Goal: Transaction & Acquisition: Purchase product/service

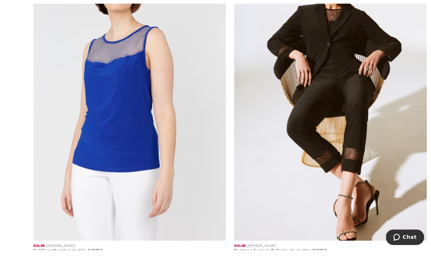
scroll to position [5872, 0]
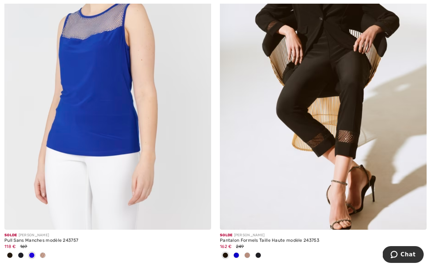
click at [348, 127] on img at bounding box center [323, 75] width 207 height 310
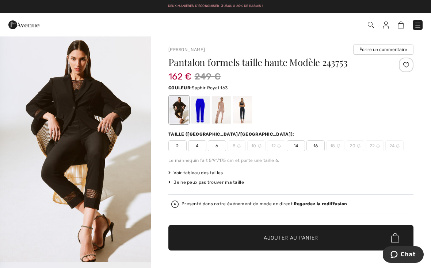
click at [208, 99] on div at bounding box center [199, 109] width 19 height 27
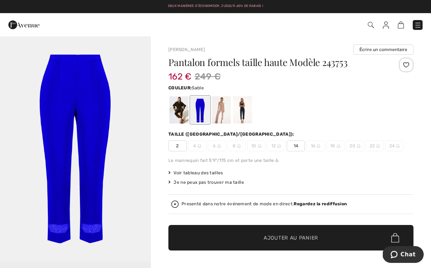
click at [219, 105] on div at bounding box center [221, 109] width 19 height 27
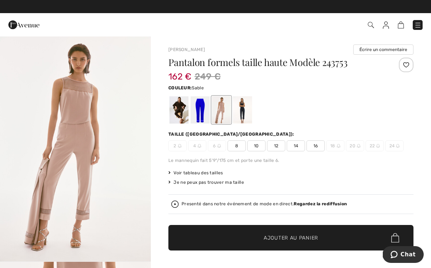
click at [242, 107] on div at bounding box center [242, 109] width 19 height 27
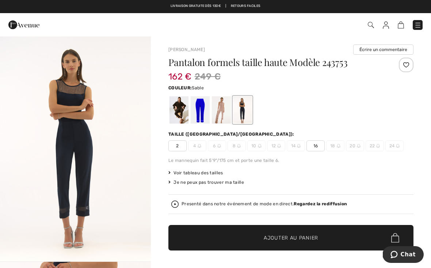
click at [221, 114] on div at bounding box center [221, 109] width 19 height 27
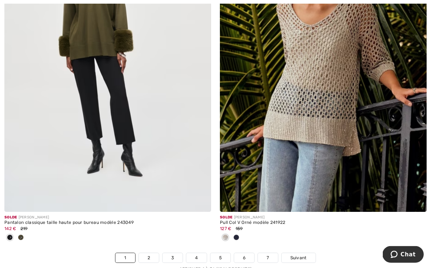
scroll to position [6259, 0]
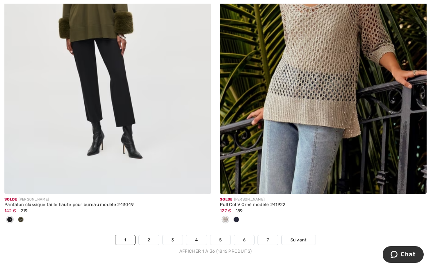
click at [305, 237] on span "Suivant" at bounding box center [298, 240] width 16 height 7
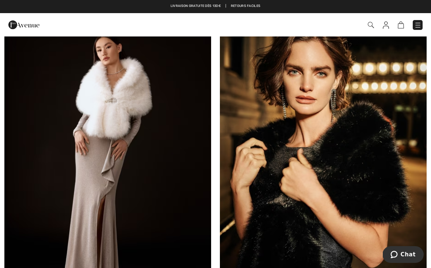
scroll to position [142, 0]
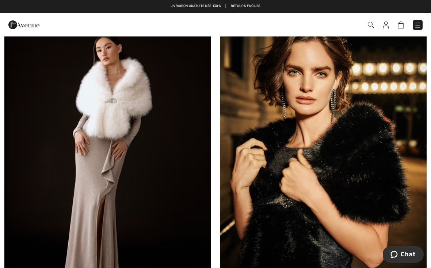
click at [373, 161] on img at bounding box center [323, 163] width 207 height 310
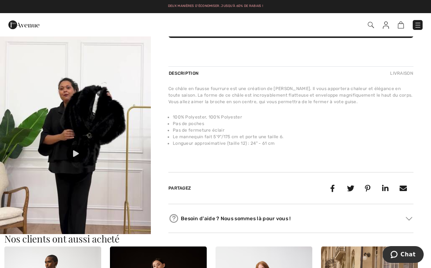
scroll to position [519, 0]
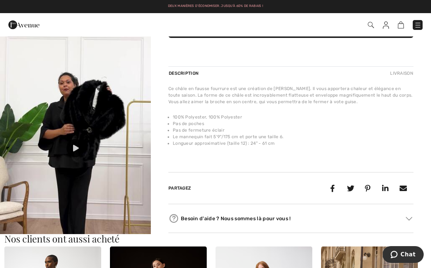
click at [65, 149] on img at bounding box center [75, 135] width 151 height 268
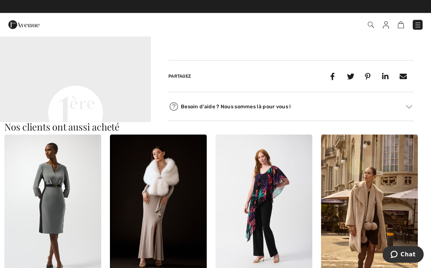
scroll to position [293, 0]
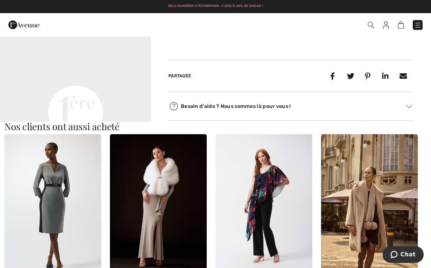
click at [170, 181] on img at bounding box center [158, 206] width 97 height 145
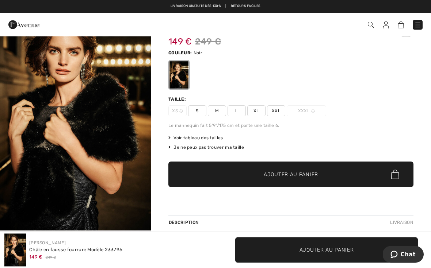
scroll to position [30, 0]
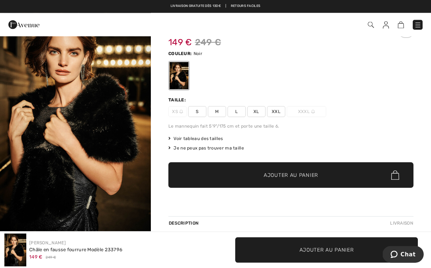
click at [240, 110] on span "L" at bounding box center [236, 112] width 18 height 11
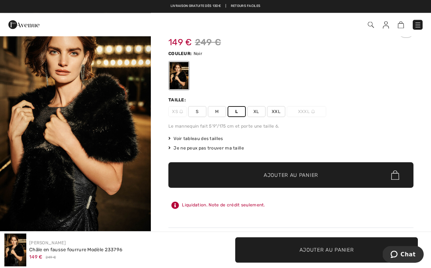
scroll to position [31, 0]
click at [252, 172] on span "✔ Ajouté au panier" at bounding box center [279, 176] width 57 height 8
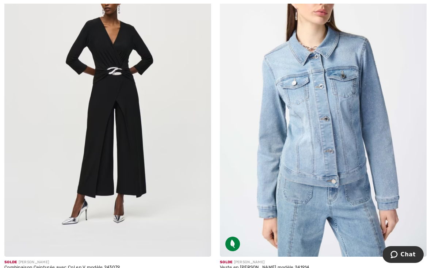
scroll to position [1246, 0]
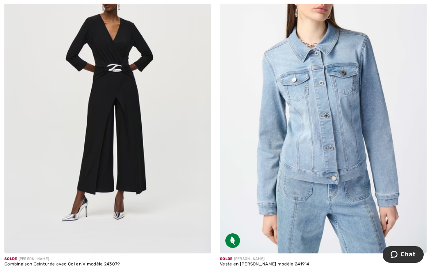
click at [155, 138] on img at bounding box center [107, 99] width 207 height 310
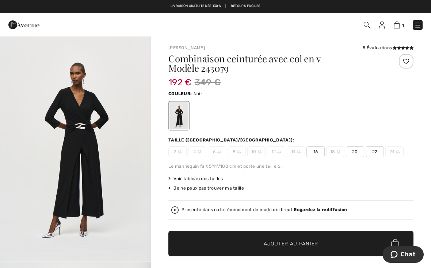
click at [313, 154] on span "16" at bounding box center [315, 151] width 18 height 11
click at [201, 180] on span "Voir tableau des tailles" at bounding box center [195, 179] width 55 height 7
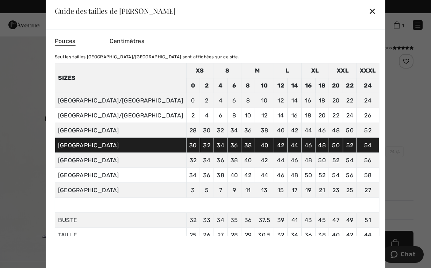
click at [368, 16] on div "✕" at bounding box center [372, 10] width 8 height 15
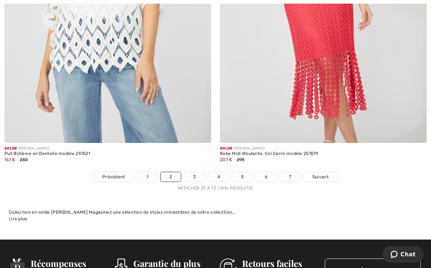
scroll to position [6322, 0]
click at [325, 176] on link "Suivant" at bounding box center [320, 176] width 34 height 9
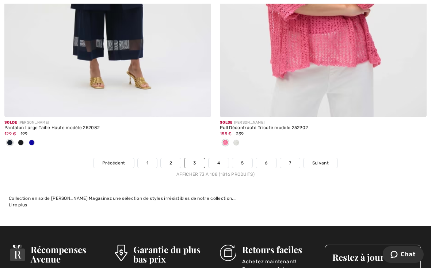
scroll to position [6387, 0]
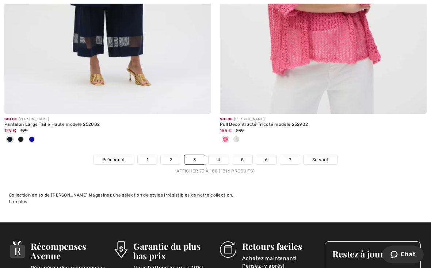
click at [320, 158] on span "Suivant" at bounding box center [320, 160] width 16 height 7
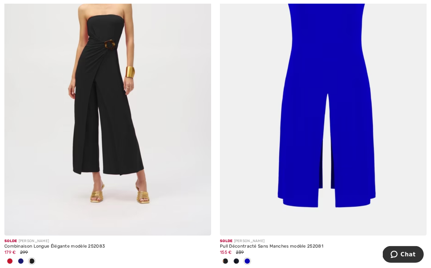
scroll to position [5274, 0]
click at [120, 120] on img at bounding box center [107, 81] width 207 height 310
click at [124, 97] on img at bounding box center [107, 81] width 207 height 310
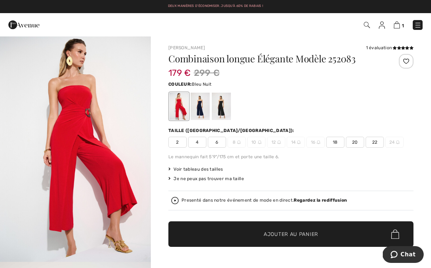
click at [197, 107] on div at bounding box center [199, 106] width 19 height 27
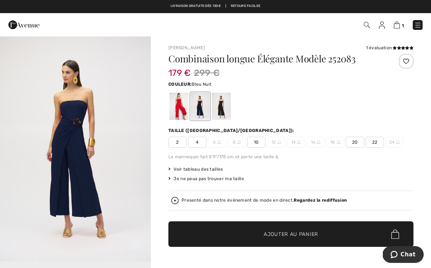
click at [223, 107] on div at bounding box center [221, 106] width 19 height 27
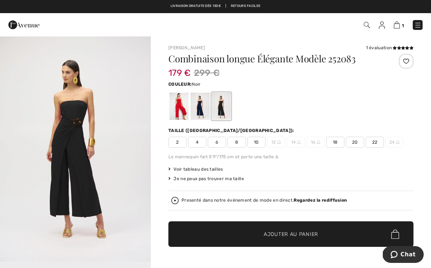
click at [205, 105] on div at bounding box center [199, 106] width 19 height 27
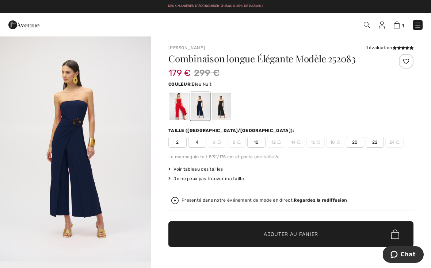
click at [201, 107] on div at bounding box center [199, 106] width 19 height 27
click at [184, 109] on div at bounding box center [178, 106] width 19 height 27
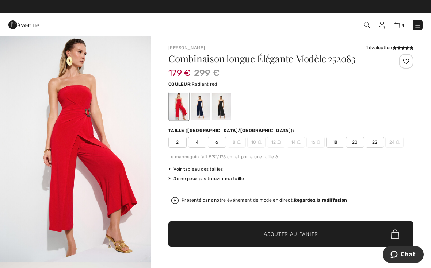
click at [200, 107] on div at bounding box center [199, 106] width 19 height 27
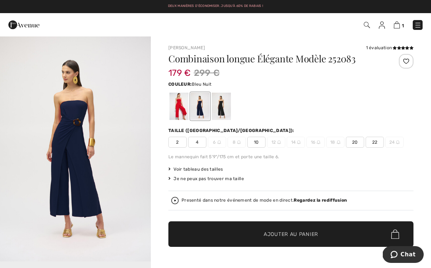
click at [199, 168] on span "Voir tableau des tailles" at bounding box center [195, 169] width 55 height 7
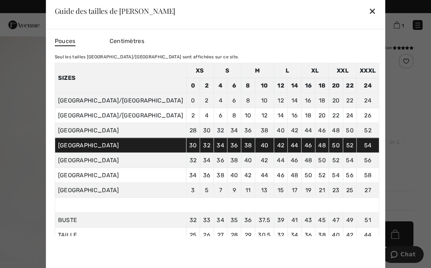
click at [368, 16] on div "✕" at bounding box center [372, 10] width 8 height 15
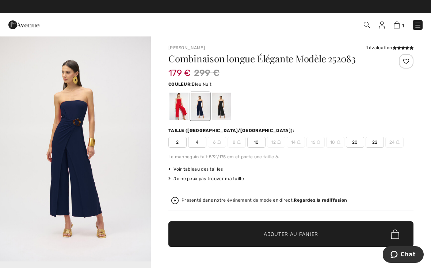
click at [253, 142] on span "10" at bounding box center [256, 142] width 18 height 11
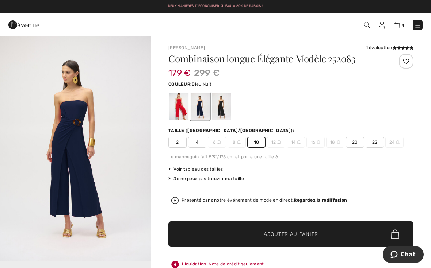
click at [246, 232] on span "✔ Ajouté au panier Ajouter au panier" at bounding box center [290, 234] width 245 height 26
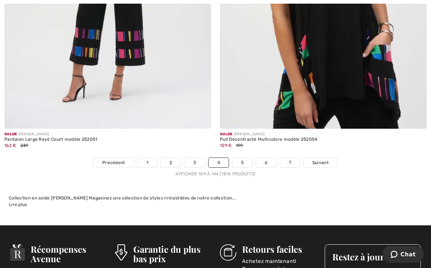
scroll to position [6433, 0]
click at [241, 159] on link "5" at bounding box center [242, 162] width 20 height 9
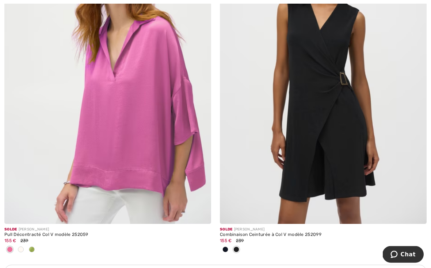
scroll to position [1953, 0]
click at [342, 115] on img at bounding box center [323, 69] width 207 height 310
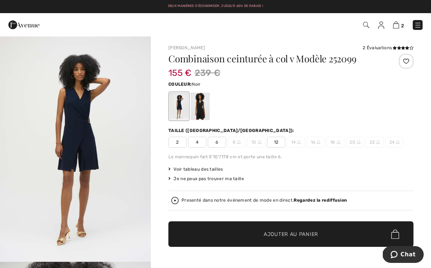
click at [203, 112] on div at bounding box center [199, 106] width 19 height 27
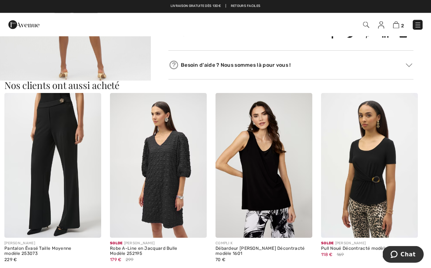
scroll to position [378, 0]
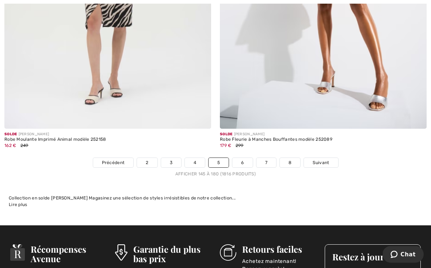
scroll to position [6349, 0]
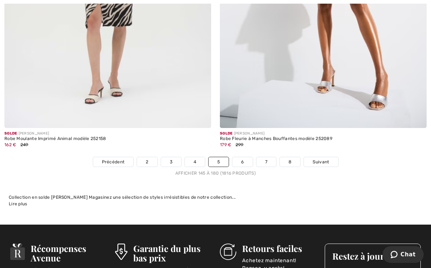
click at [321, 159] on span "Suivant" at bounding box center [320, 162] width 16 height 7
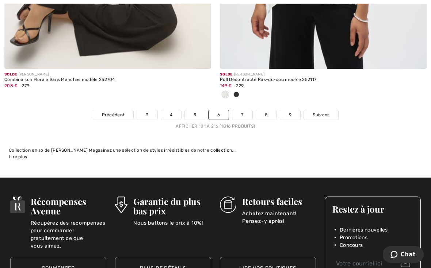
scroll to position [6342, 0]
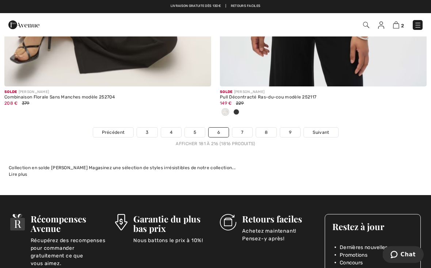
click at [326, 129] on span "Suivant" at bounding box center [320, 132] width 16 height 7
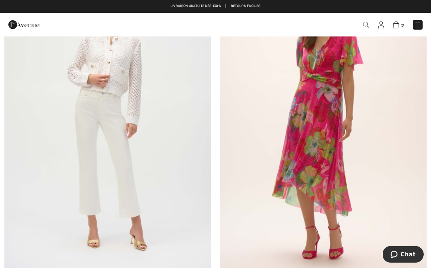
scroll to position [521, 0]
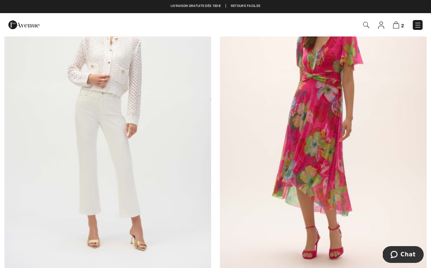
click at [159, 120] on img at bounding box center [107, 122] width 207 height 310
click at [162, 109] on img at bounding box center [107, 122] width 207 height 310
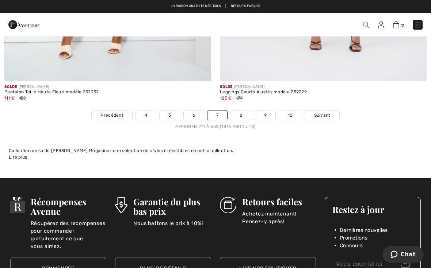
scroll to position [6322, 0]
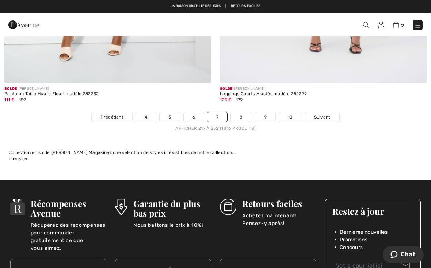
click at [325, 114] on span "Suivant" at bounding box center [322, 117] width 16 height 7
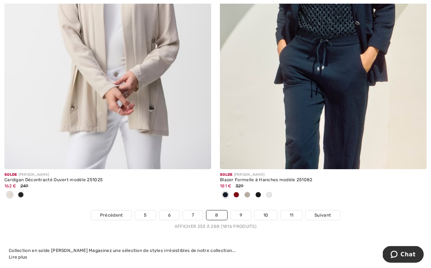
scroll to position [6275, 0]
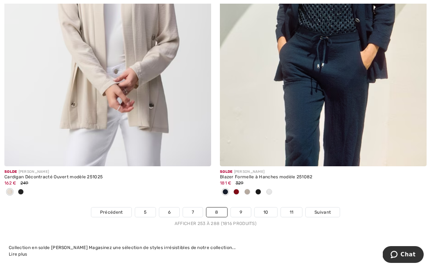
click at [323, 209] on span "Suivant" at bounding box center [322, 212] width 16 height 7
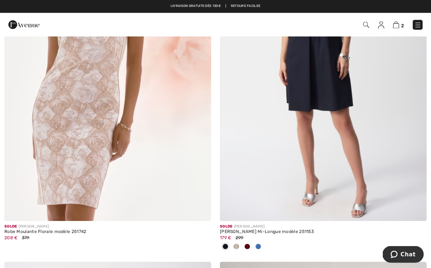
scroll to position [2756, 0]
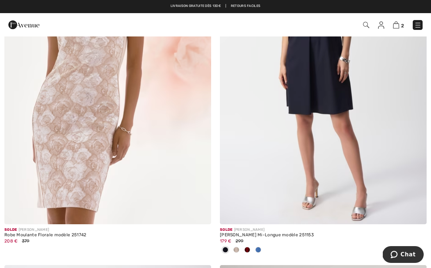
click at [113, 119] on img at bounding box center [107, 70] width 207 height 310
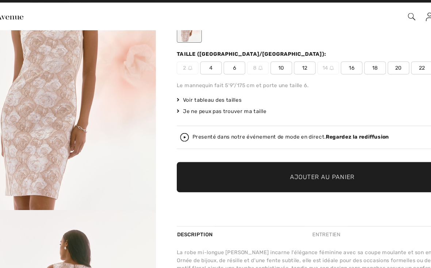
click at [186, 99] on span "Voir tableau des tailles" at bounding box center [195, 95] width 55 height 7
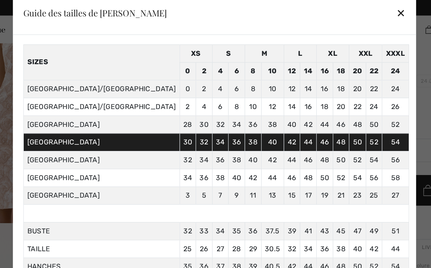
scroll to position [26, 0]
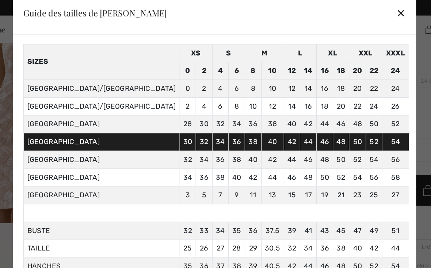
click at [368, 14] on div "✕" at bounding box center [372, 10] width 8 height 15
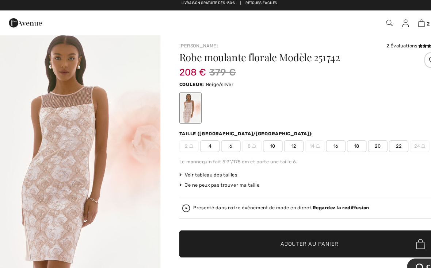
scroll to position [1, 0]
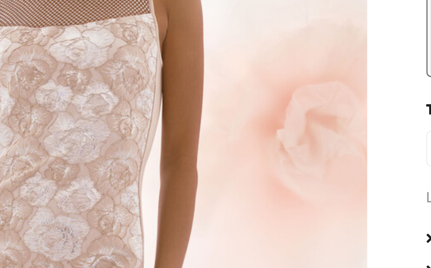
click at [43, 35] on img "1 / 7" at bounding box center [75, 148] width 151 height 226
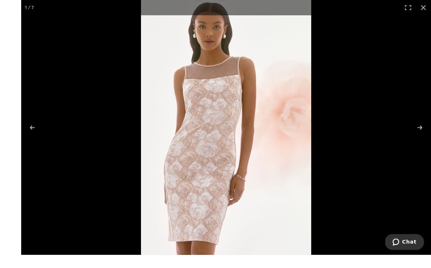
scroll to position [12, 0]
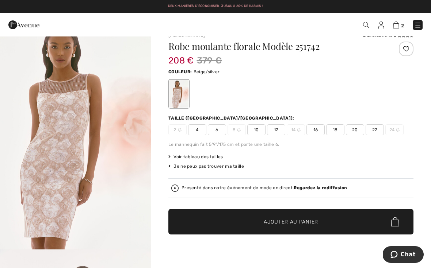
scroll to position [4, 0]
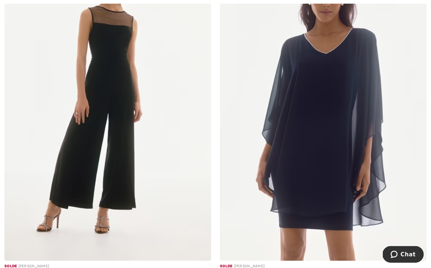
scroll to position [4559, 0]
click at [126, 103] on img at bounding box center [107, 106] width 207 height 310
click at [127, 90] on img at bounding box center [107, 106] width 207 height 310
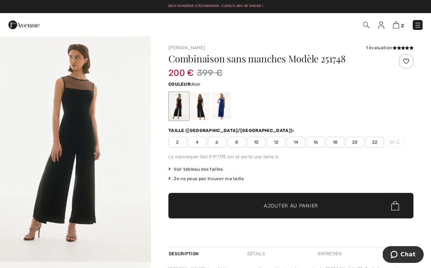
click at [201, 103] on div at bounding box center [199, 106] width 19 height 27
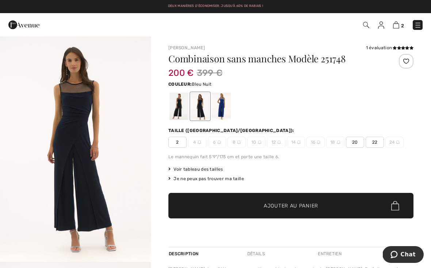
click at [222, 102] on div at bounding box center [221, 106] width 19 height 27
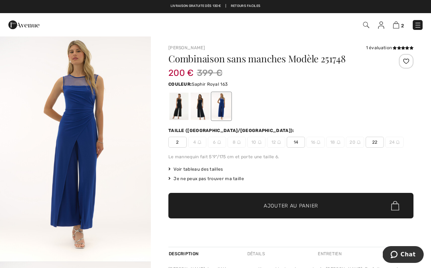
click at [199, 105] on div at bounding box center [199, 106] width 19 height 27
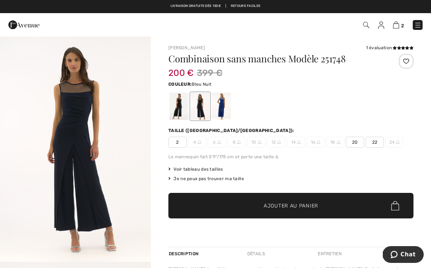
click at [182, 111] on div at bounding box center [178, 106] width 19 height 27
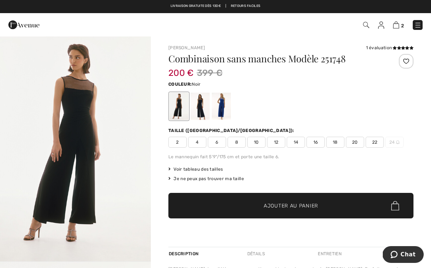
click at [200, 109] on div at bounding box center [199, 106] width 19 height 27
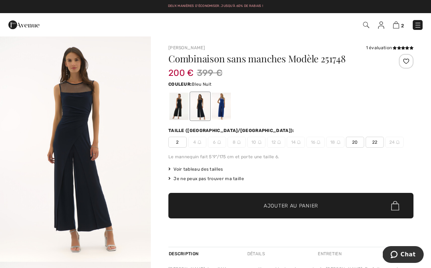
click at [178, 104] on div at bounding box center [178, 106] width 19 height 27
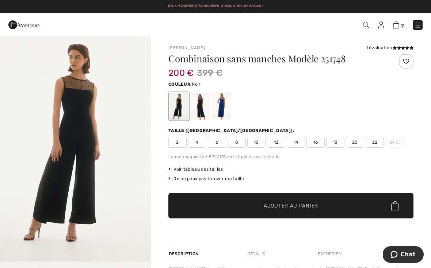
click at [230, 104] on div at bounding box center [221, 106] width 19 height 27
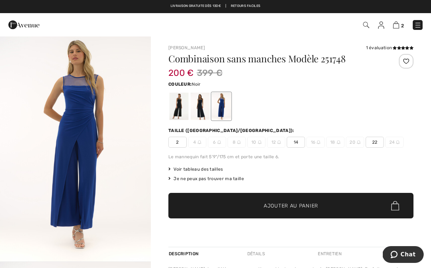
click at [179, 105] on div at bounding box center [178, 106] width 19 height 27
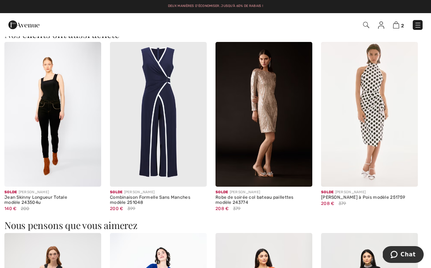
scroll to position [398, 0]
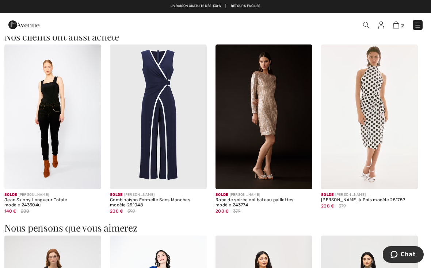
click at [166, 123] on img at bounding box center [158, 117] width 97 height 145
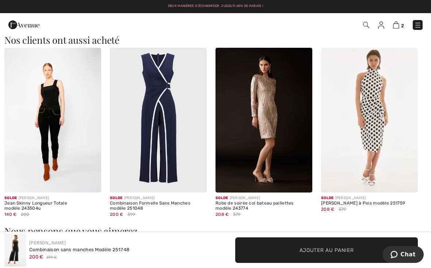
scroll to position [394, 0]
click at [374, 110] on img at bounding box center [369, 120] width 97 height 145
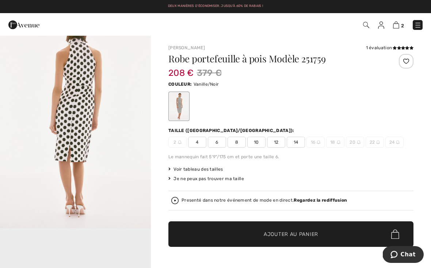
scroll to position [257, 0]
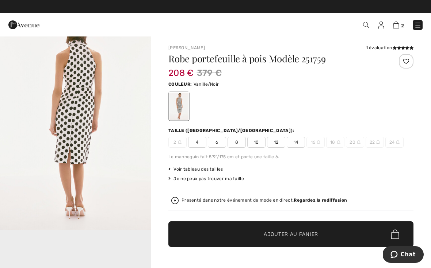
click at [84, 136] on img "2 / 4" at bounding box center [75, 118] width 151 height 226
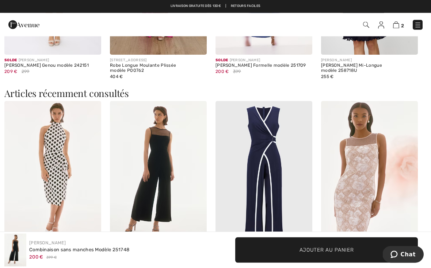
scroll to position [701, 0]
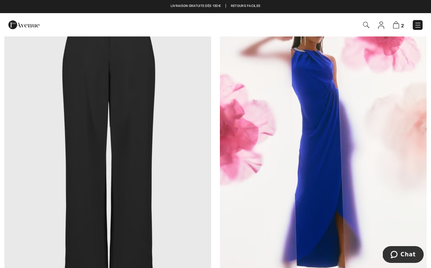
scroll to position [6253, 0]
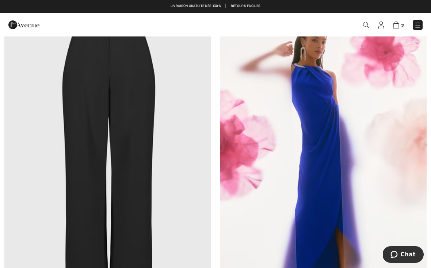
click at [335, 148] on img at bounding box center [323, 165] width 207 height 310
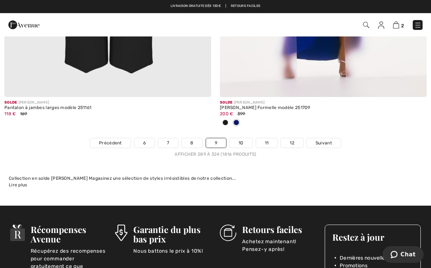
scroll to position [6475, 0]
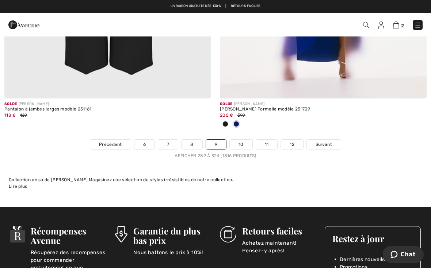
click at [320, 141] on span "Suivant" at bounding box center [323, 144] width 16 height 7
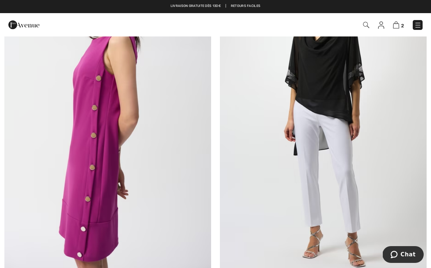
scroll to position [3757, 0]
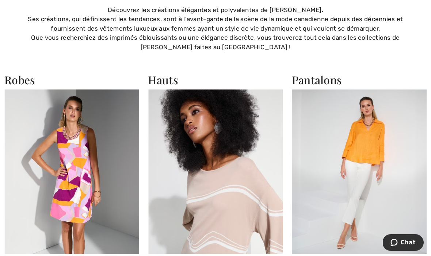
scroll to position [534, 0]
click at [73, 129] on img at bounding box center [71, 171] width 135 height 165
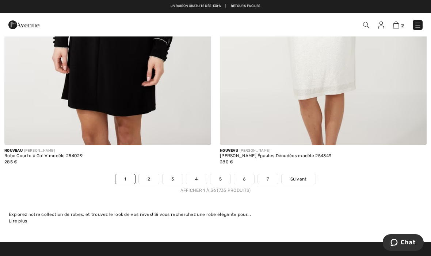
scroll to position [6275, 0]
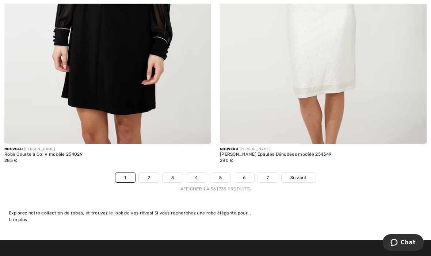
click at [304, 174] on span "Suivant" at bounding box center [298, 177] width 16 height 7
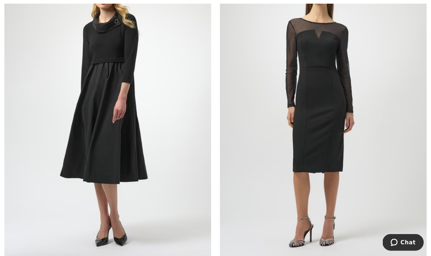
scroll to position [5809, 0]
click at [346, 127] on img at bounding box center [323, 104] width 207 height 310
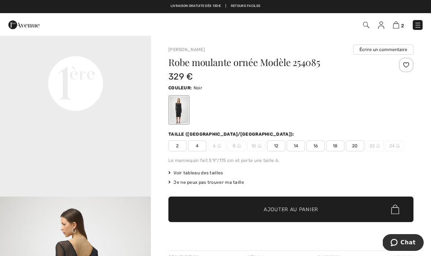
scroll to position [518, 0]
click at [91, 45] on video "Your browser does not support the video tag." at bounding box center [75, 8] width 151 height 76
click at [83, 45] on video "Your browser does not support the video tag." at bounding box center [75, 8] width 151 height 76
click at [82, 45] on video "Your browser does not support the video tag." at bounding box center [75, 8] width 151 height 76
click at [86, 45] on video "Your browser does not support the video tag." at bounding box center [75, 8] width 151 height 76
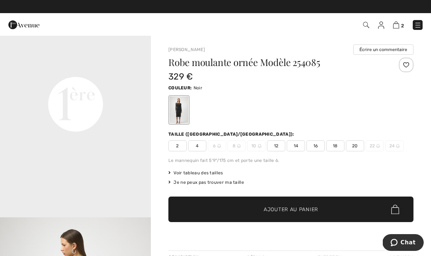
scroll to position [498, 0]
click at [109, 65] on video "Your browser does not support the video tag." at bounding box center [75, 27] width 151 height 76
click at [116, 69] on video "Your browser does not support the video tag." at bounding box center [75, 32] width 151 height 76
click at [121, 69] on video "Your browser does not support the video tag." at bounding box center [75, 32] width 151 height 76
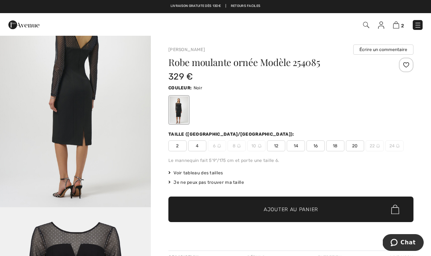
scroll to position [735, 0]
click at [86, 135] on img "3 / 4" at bounding box center [75, 95] width 151 height 226
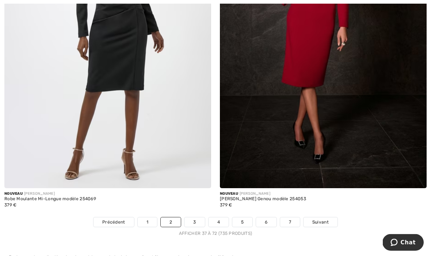
scroll to position [6230, 0]
click at [329, 217] on link "Suivant" at bounding box center [320, 221] width 34 height 9
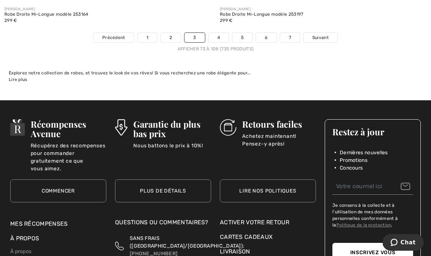
scroll to position [6439, 0]
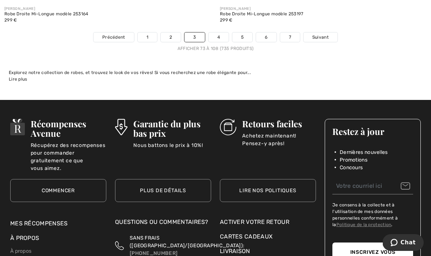
click at [329, 32] on link "Suivant" at bounding box center [320, 36] width 34 height 9
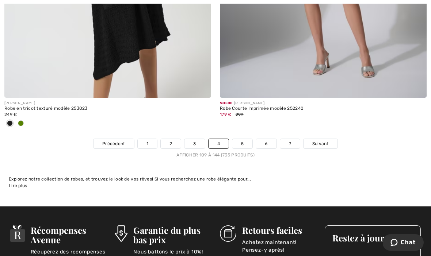
scroll to position [6323, 0]
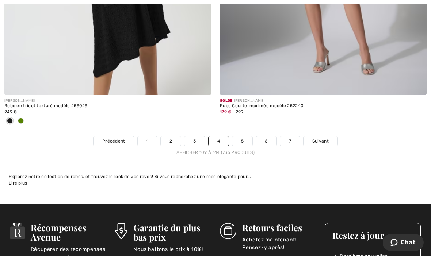
click at [329, 138] on link "Suivant" at bounding box center [320, 140] width 34 height 9
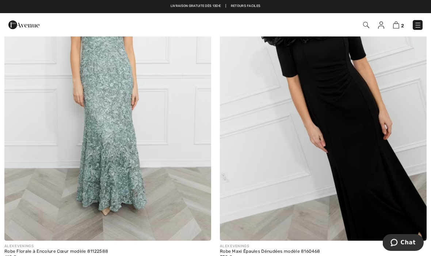
scroll to position [5513, 0]
click at [327, 121] on img at bounding box center [323, 86] width 207 height 310
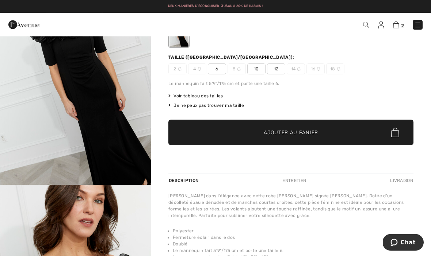
scroll to position [52, 0]
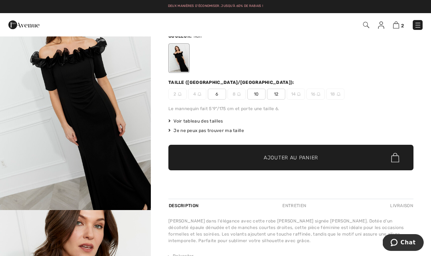
click at [107, 103] on img "1 / 4" at bounding box center [75, 97] width 151 height 226
click at [237, 94] on img at bounding box center [239, 94] width 4 height 4
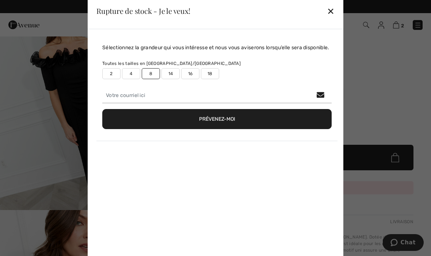
click at [331, 5] on div "✕" at bounding box center [331, 10] width 8 height 15
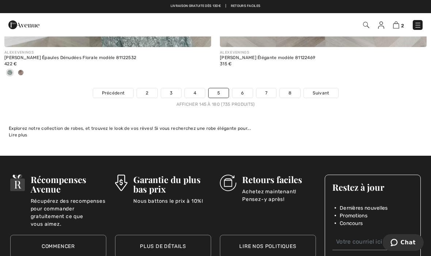
scroll to position [6382, 0]
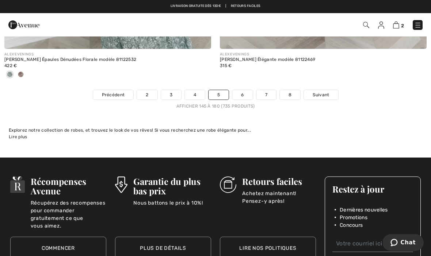
click at [329, 90] on link "Suivant" at bounding box center [321, 94] width 34 height 9
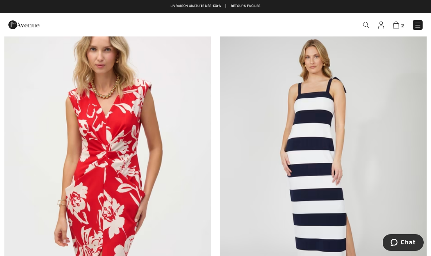
scroll to position [5453, 0]
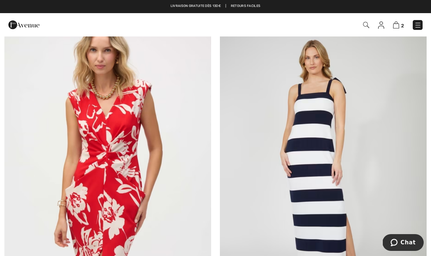
click at [130, 129] on img at bounding box center [107, 170] width 207 height 310
click at [125, 128] on img at bounding box center [107, 170] width 207 height 310
click at [126, 130] on img at bounding box center [107, 170] width 207 height 310
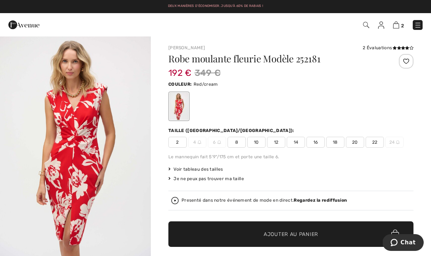
click at [101, 139] on img "1 / 4" at bounding box center [75, 149] width 151 height 226
click at [239, 140] on span "8" at bounding box center [236, 142] width 18 height 11
click at [297, 236] on span "Ajouter au panier" at bounding box center [290, 235] width 54 height 8
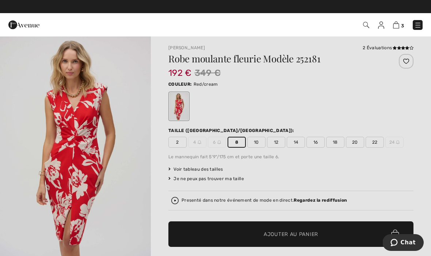
click at [150, 142] on div at bounding box center [215, 128] width 431 height 256
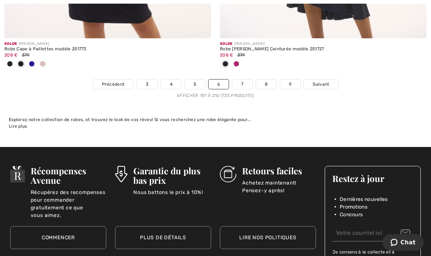
scroll to position [6416, 0]
click at [329, 80] on link "Suivant" at bounding box center [321, 84] width 34 height 9
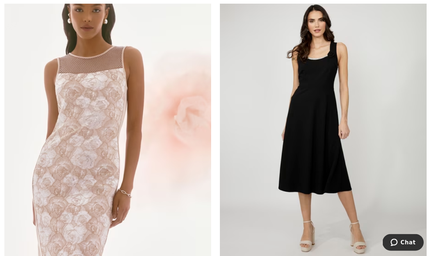
scroll to position [6180, 0]
